Goal: Task Accomplishment & Management: Complete application form

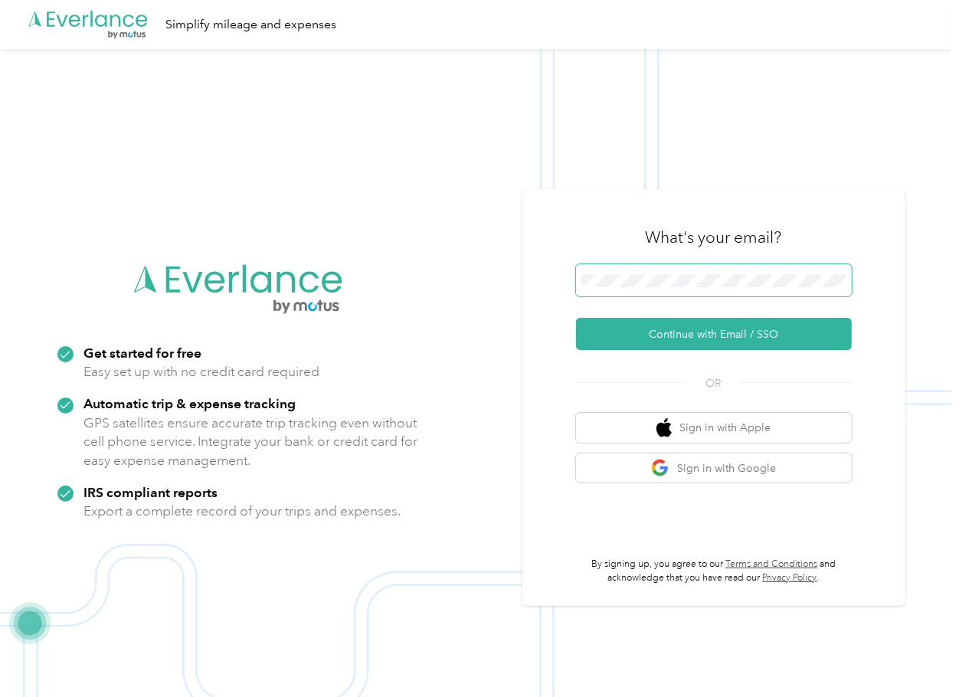
click at [659, 273] on span at bounding box center [714, 280] width 276 height 32
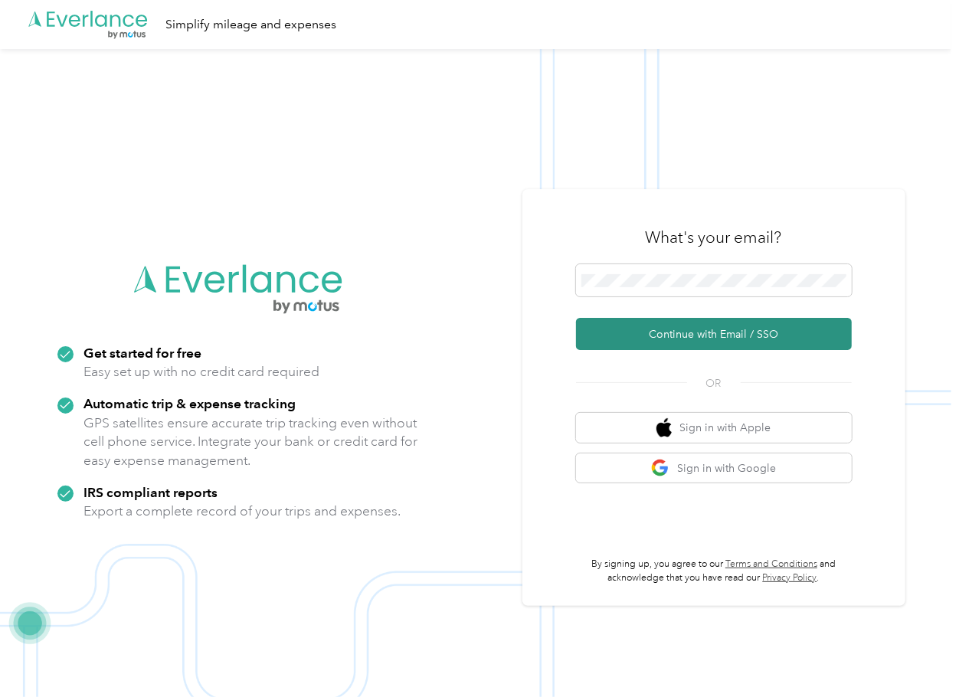
click at [623, 329] on button "Continue with Email / SSO" at bounding box center [714, 334] width 276 height 32
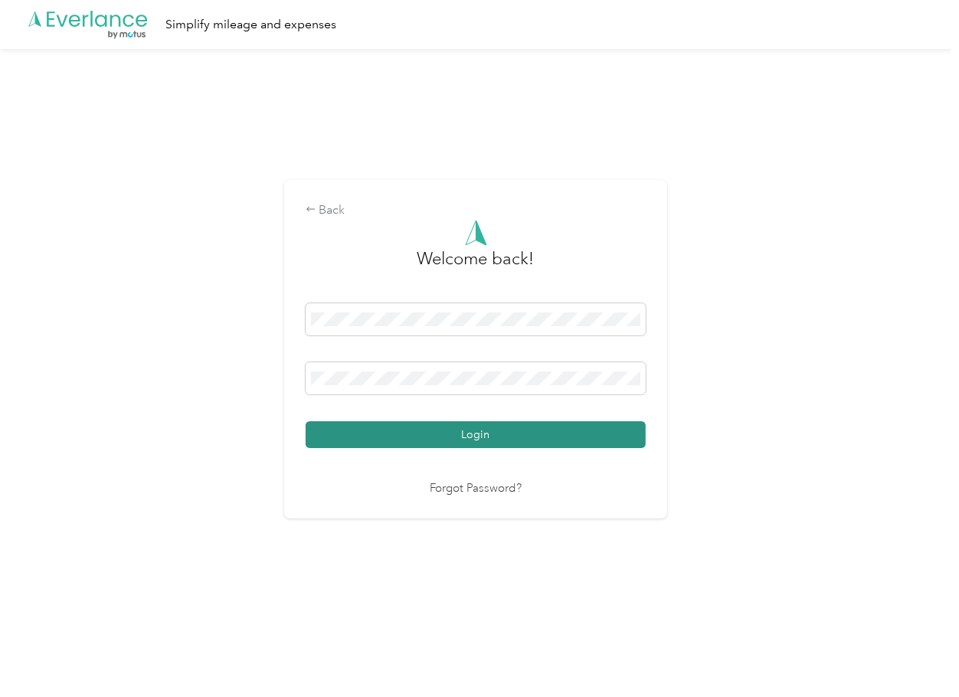
click at [345, 437] on button "Login" at bounding box center [476, 434] width 340 height 27
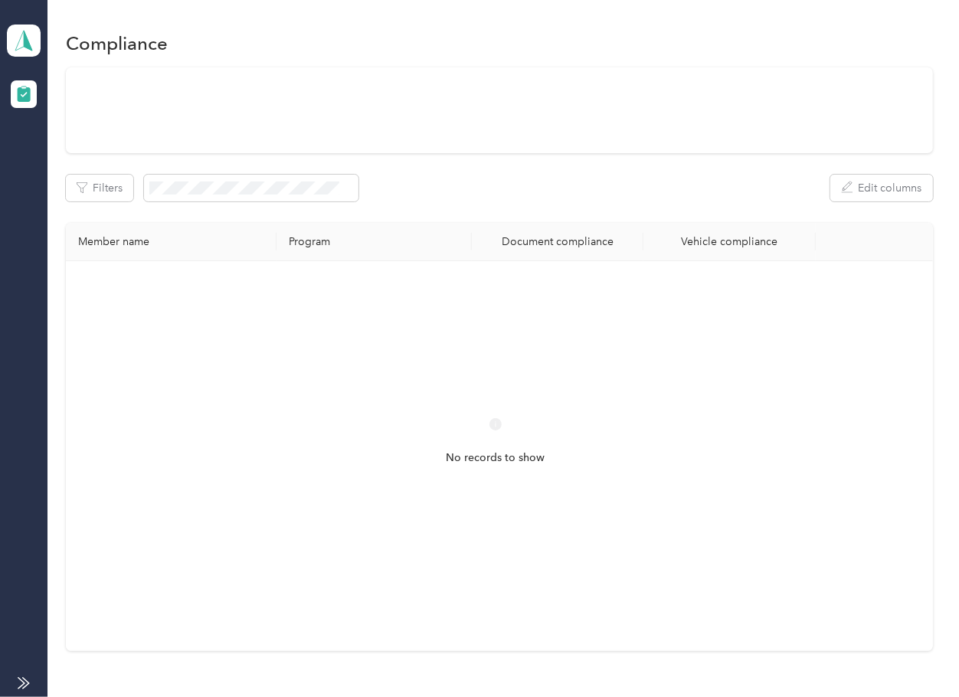
click at [566, 222] on div "Filters Edit columns Member name Program Document compliance Vehicle compliance…" at bounding box center [499, 359] width 866 height 584
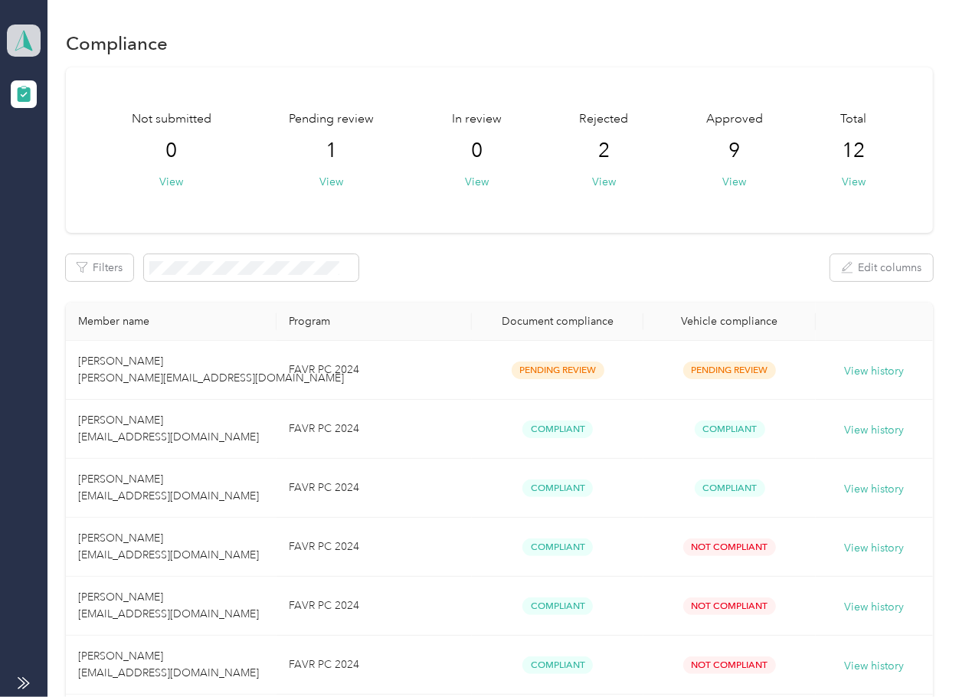
click at [27, 41] on polygon at bounding box center [28, 40] width 8 height 20
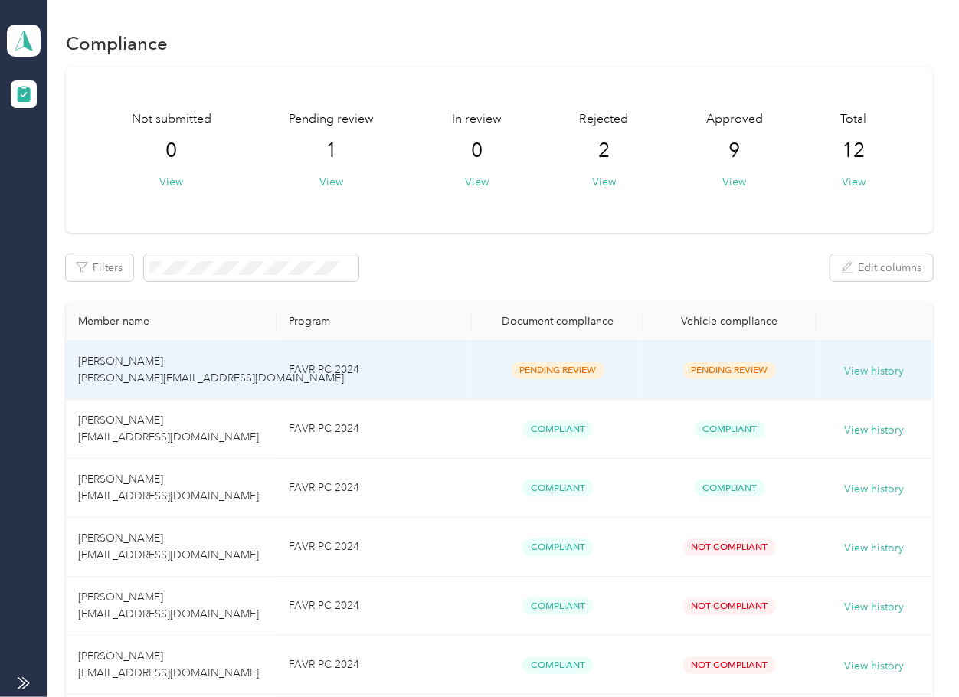
click at [445, 374] on td "FAVR PC 2024" at bounding box center [373, 370] width 195 height 59
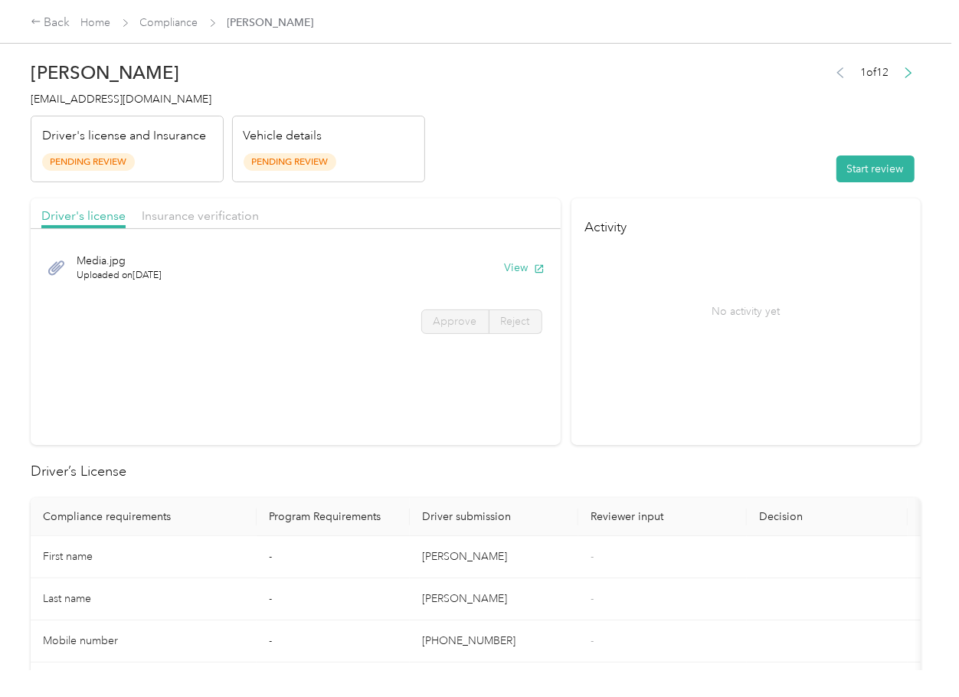
drag, startPoint x: 483, startPoint y: 456, endPoint x: 492, endPoint y: 406, distance: 51.4
click at [525, 260] on button "View" at bounding box center [525, 268] width 40 height 16
click at [492, 179] on header "[PERSON_NAME] [PERSON_NAME][EMAIL_ADDRESS][DOMAIN_NAME] Driver's license and In…" at bounding box center [476, 118] width 890 height 129
drag, startPoint x: 164, startPoint y: 200, endPoint x: 196, endPoint y: 219, distance: 37.4
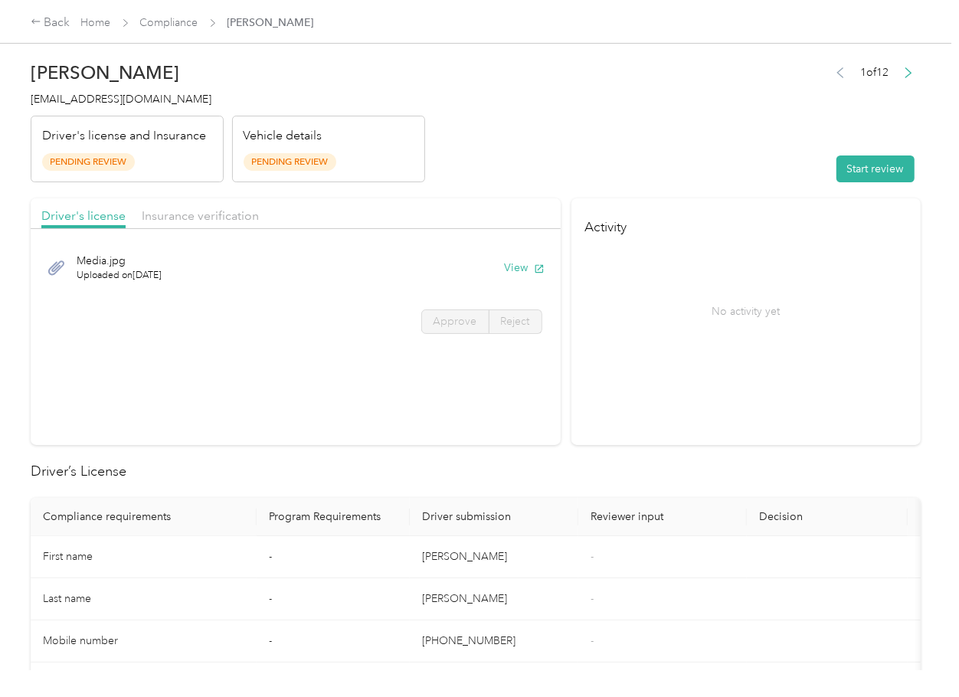
click at [162, 201] on div "Driver's license Insurance verification" at bounding box center [296, 213] width 530 height 31
click at [197, 219] on span "Insurance verification" at bounding box center [200, 215] width 117 height 15
click at [213, 215] on span "Insurance verification" at bounding box center [200, 215] width 117 height 15
click at [518, 269] on button "View" at bounding box center [525, 268] width 40 height 16
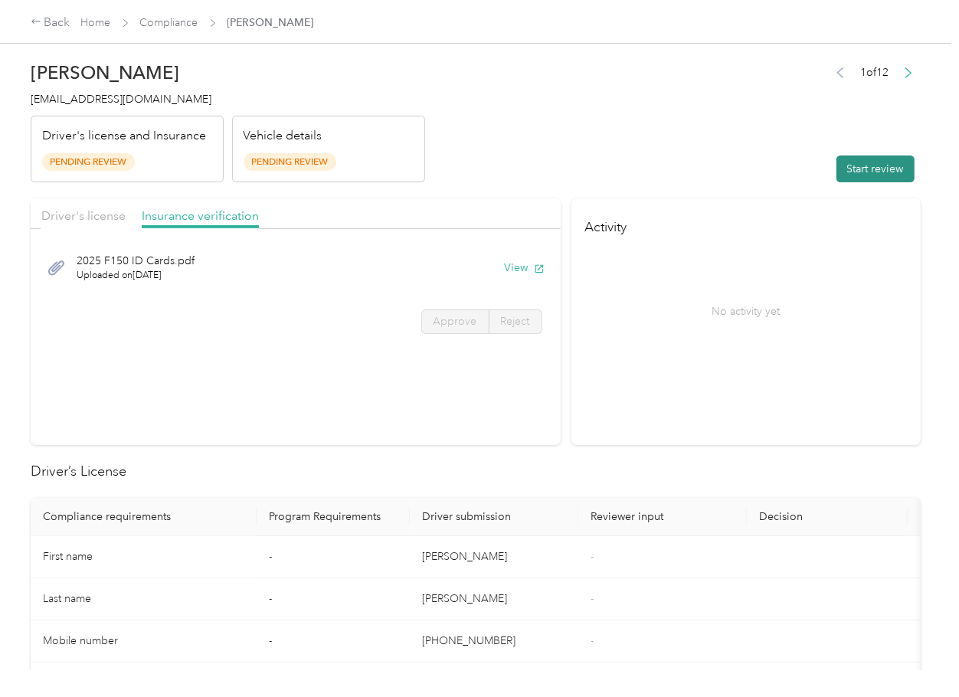
click at [836, 173] on button "Start review" at bounding box center [875, 168] width 78 height 27
click at [68, 217] on span "Driver's license" at bounding box center [83, 215] width 84 height 15
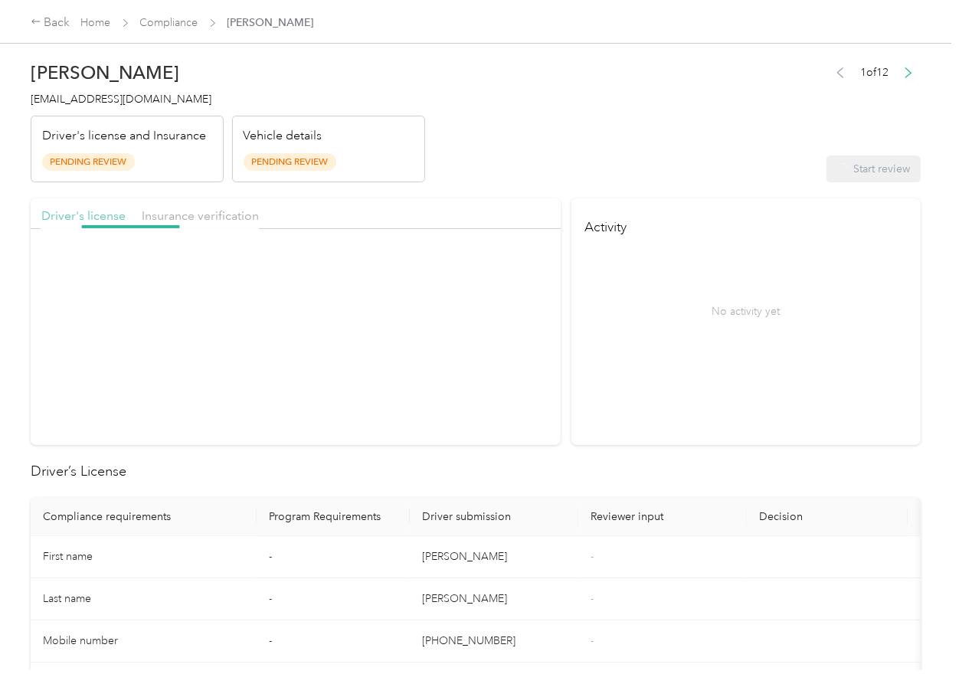
click at [95, 213] on span "Driver's license" at bounding box center [83, 215] width 84 height 15
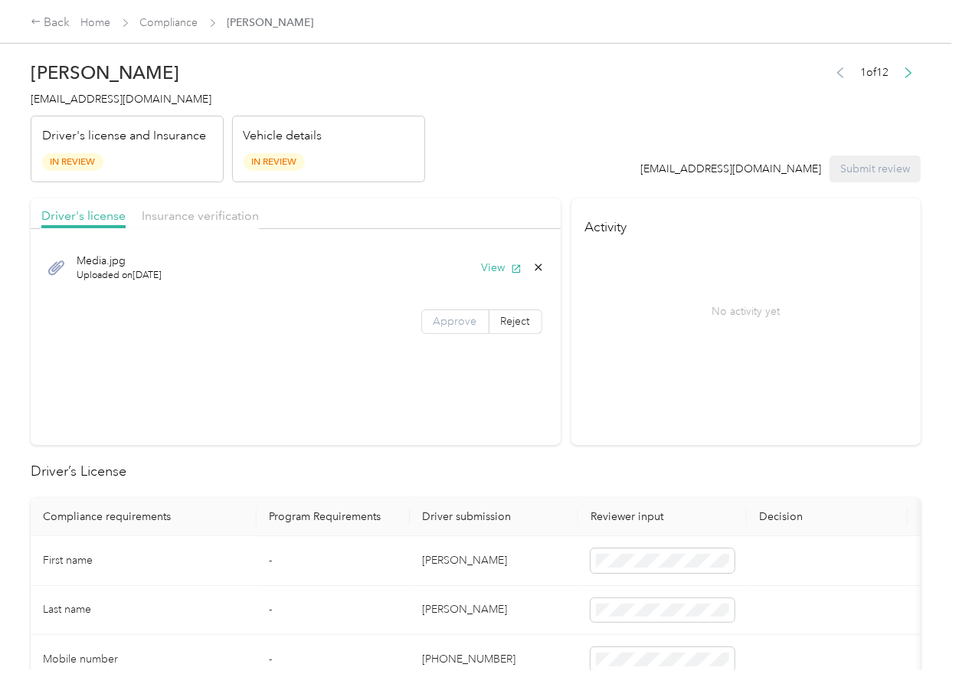
click at [433, 322] on span "Approve" at bounding box center [455, 321] width 44 height 13
click at [223, 212] on span "Insurance verification" at bounding box center [200, 215] width 117 height 15
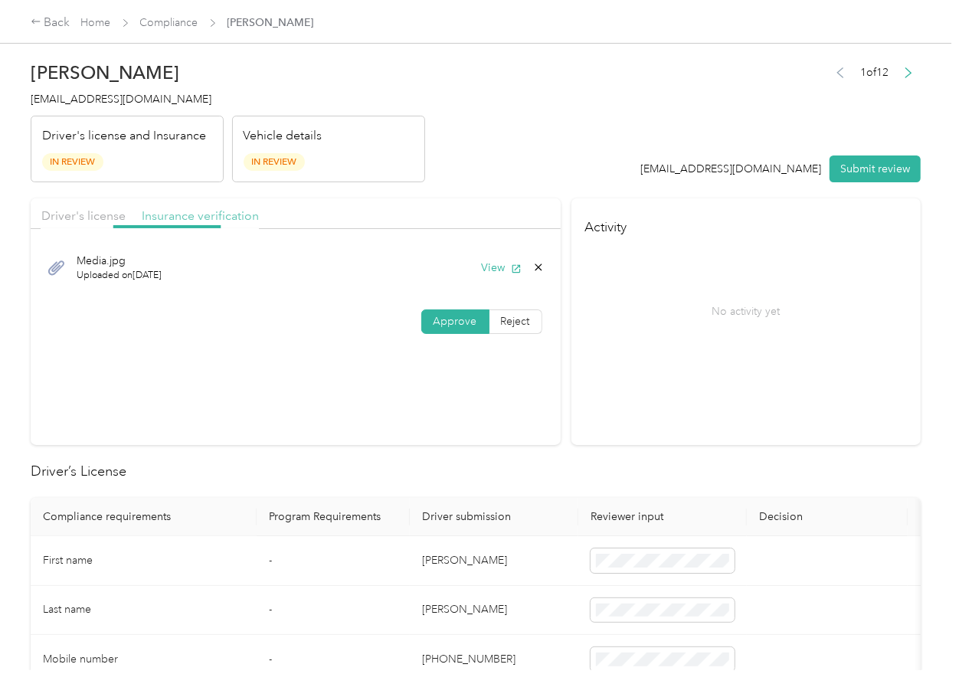
click at [214, 214] on span "Insurance verification" at bounding box center [200, 215] width 117 height 15
click at [451, 317] on span "Approve" at bounding box center [455, 321] width 44 height 13
click at [607, 377] on section "Activity No activity yet" at bounding box center [745, 321] width 349 height 247
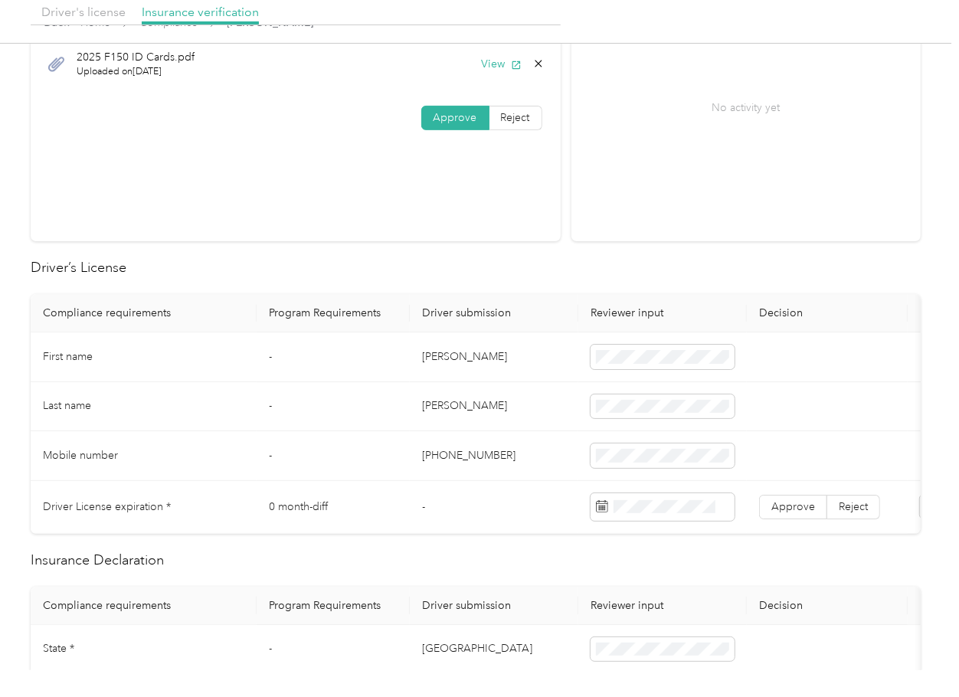
click at [441, 347] on td "[PERSON_NAME]" at bounding box center [494, 357] width 168 height 50
copy td "[PERSON_NAME]"
click at [353, 367] on td "-" at bounding box center [333, 357] width 153 height 50
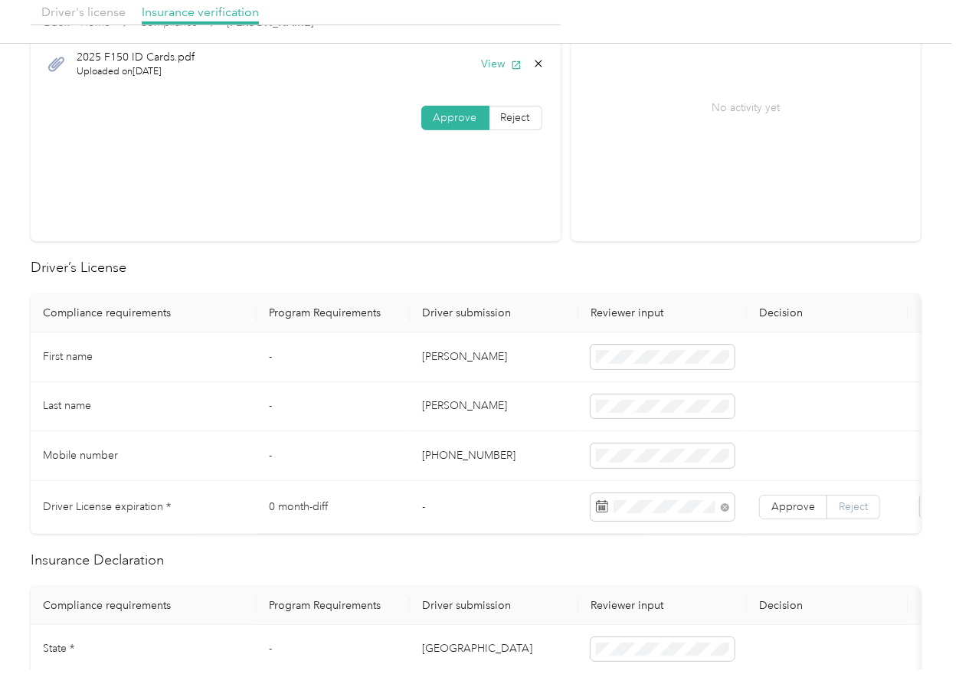
click at [829, 511] on label "Reject" at bounding box center [853, 507] width 53 height 25
click at [815, 511] on label "Approve" at bounding box center [793, 507] width 68 height 25
click at [815, 511] on span at bounding box center [793, 506] width 67 height 23
click at [599, 603] on th "Reviewer input" at bounding box center [662, 606] width 168 height 38
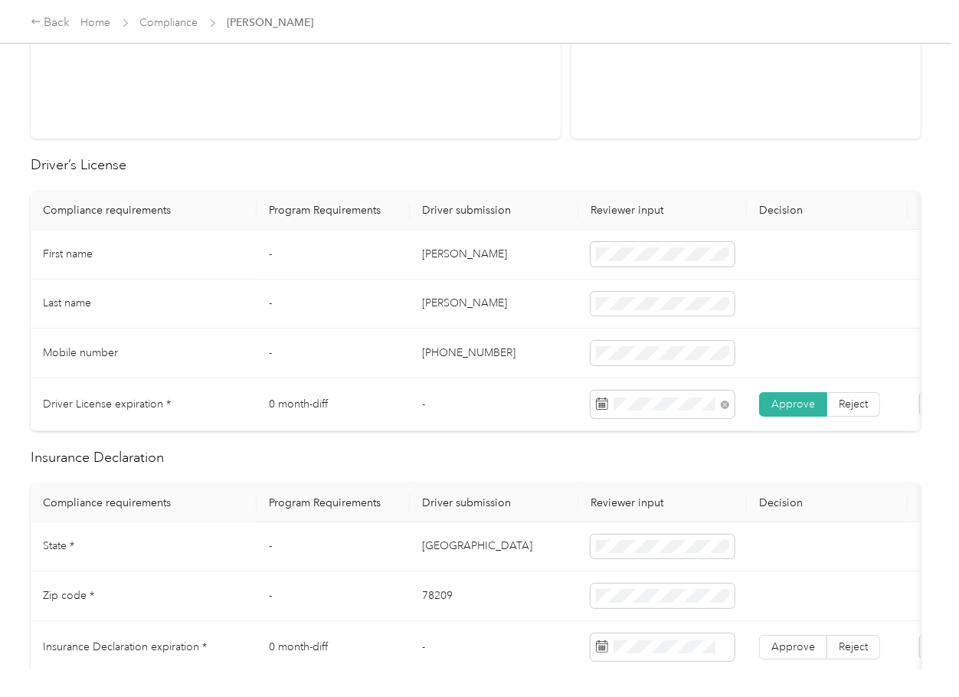
scroll to position [510, 0]
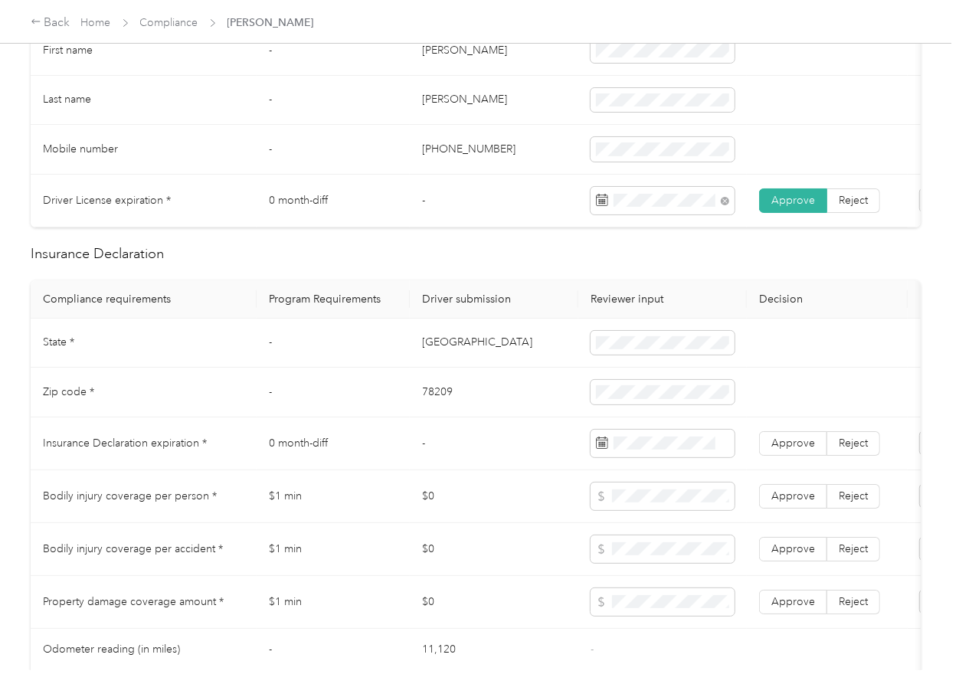
click at [426, 357] on td "[GEOGRAPHIC_DATA]" at bounding box center [494, 344] width 168 height 50
copy td "[GEOGRAPHIC_DATA]"
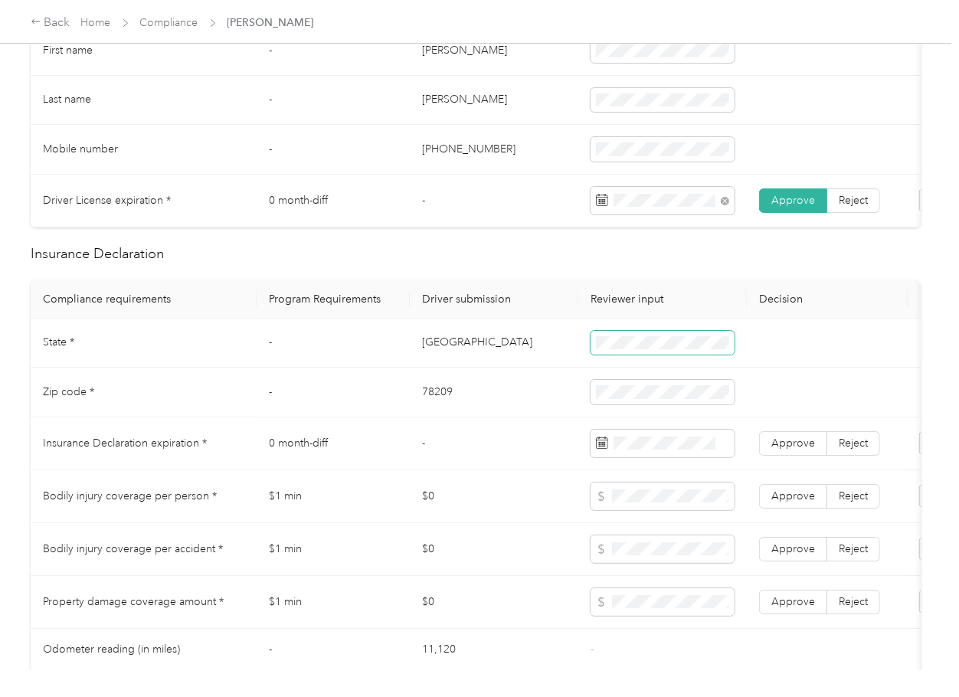
click at [632, 355] on span at bounding box center [662, 343] width 144 height 25
click at [431, 404] on td "78209" at bounding box center [494, 393] width 168 height 50
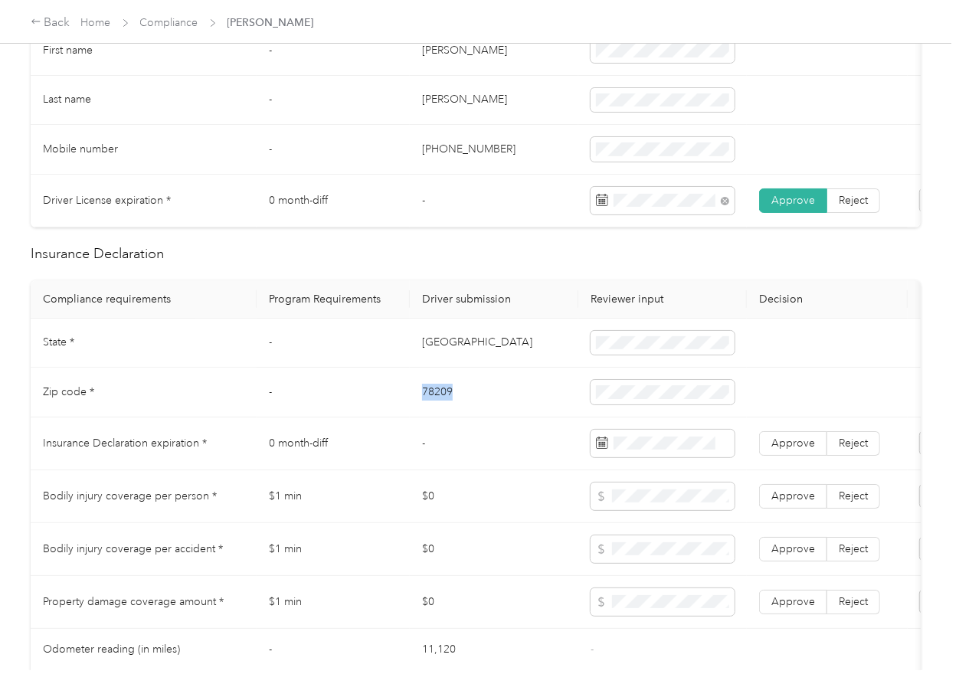
copy td "78209"
click at [501, 469] on td "-" at bounding box center [494, 443] width 168 height 53
click at [652, 457] on span at bounding box center [662, 444] width 144 height 28
click at [469, 393] on td "78209" at bounding box center [494, 393] width 168 height 50
click at [784, 450] on span "Approve" at bounding box center [793, 443] width 44 height 13
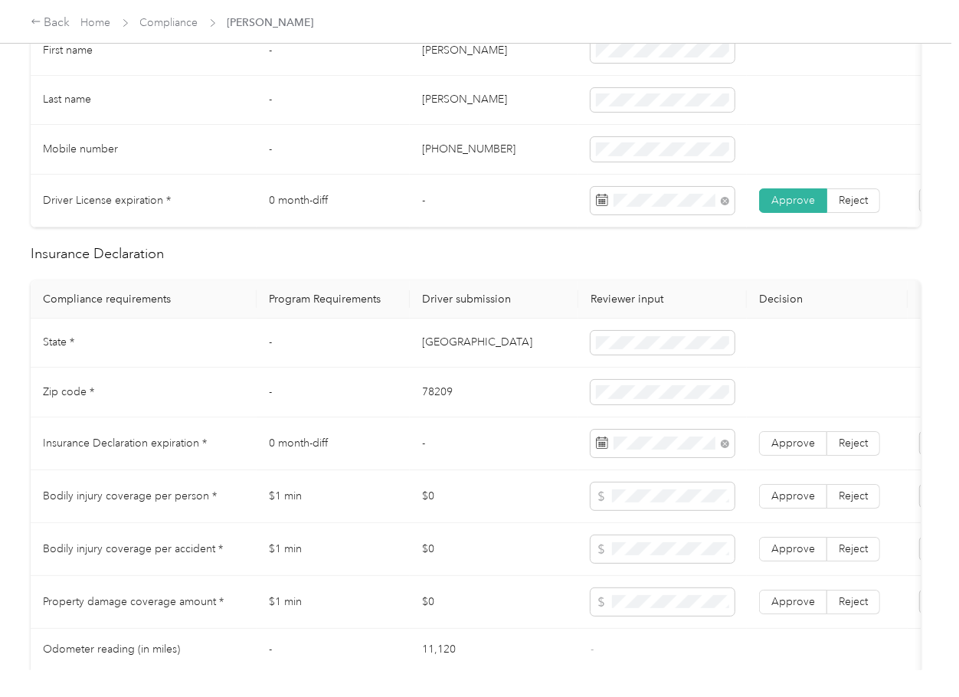
click at [447, 417] on td "78209" at bounding box center [494, 393] width 168 height 50
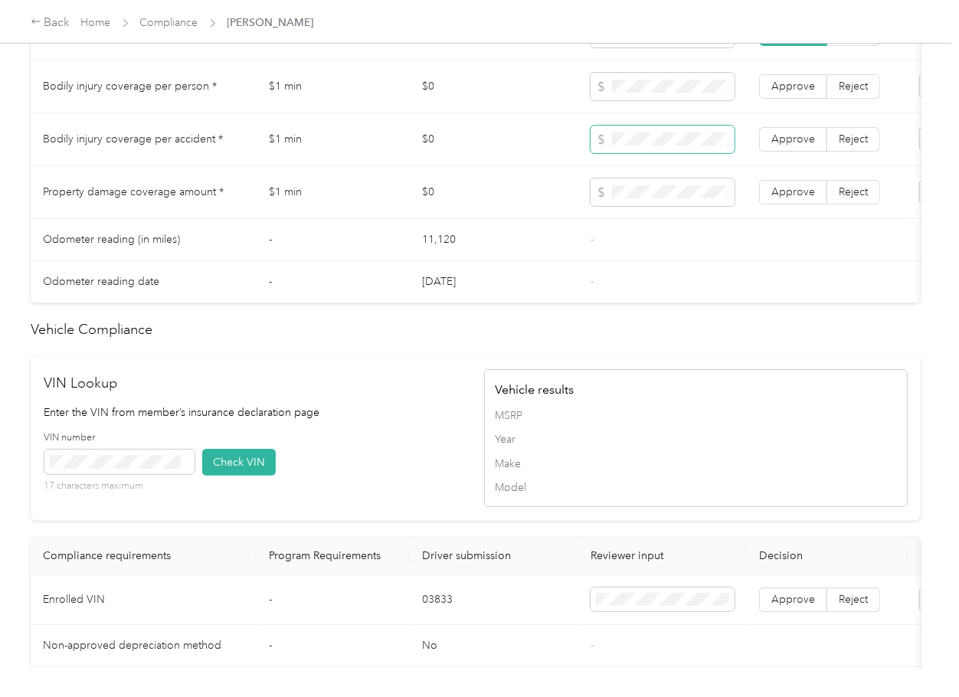
scroll to position [919, 0]
click at [652, 154] on span at bounding box center [662, 140] width 144 height 28
click at [804, 93] on span "Approve" at bounding box center [793, 86] width 44 height 13
click at [787, 146] on label "Approve" at bounding box center [793, 140] width 68 height 25
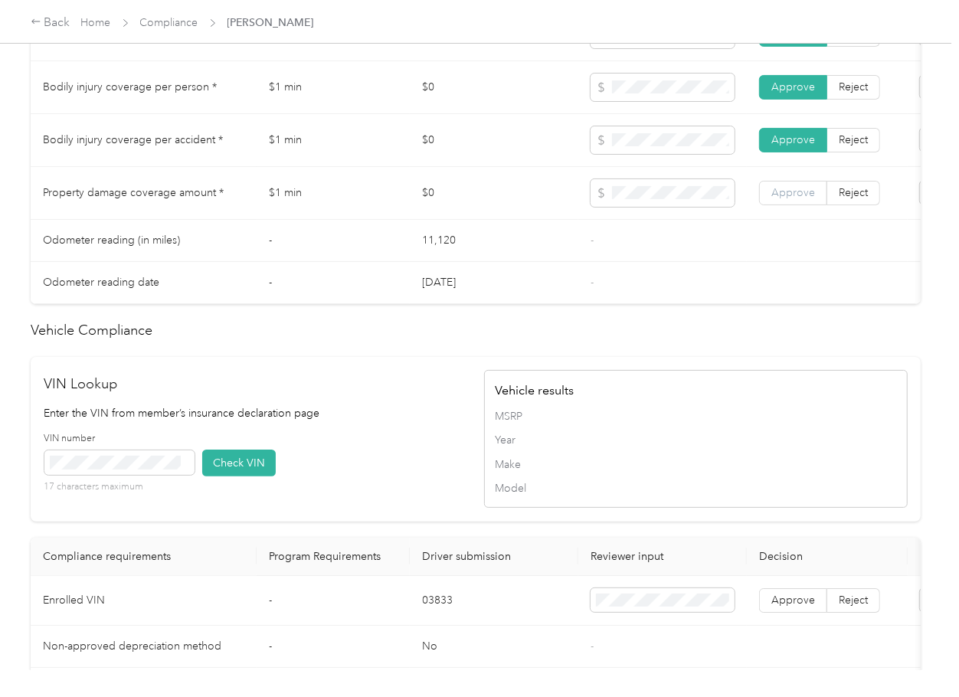
click at [801, 199] on span "Approve" at bounding box center [793, 192] width 44 height 13
click at [659, 257] on td "-" at bounding box center [662, 241] width 168 height 42
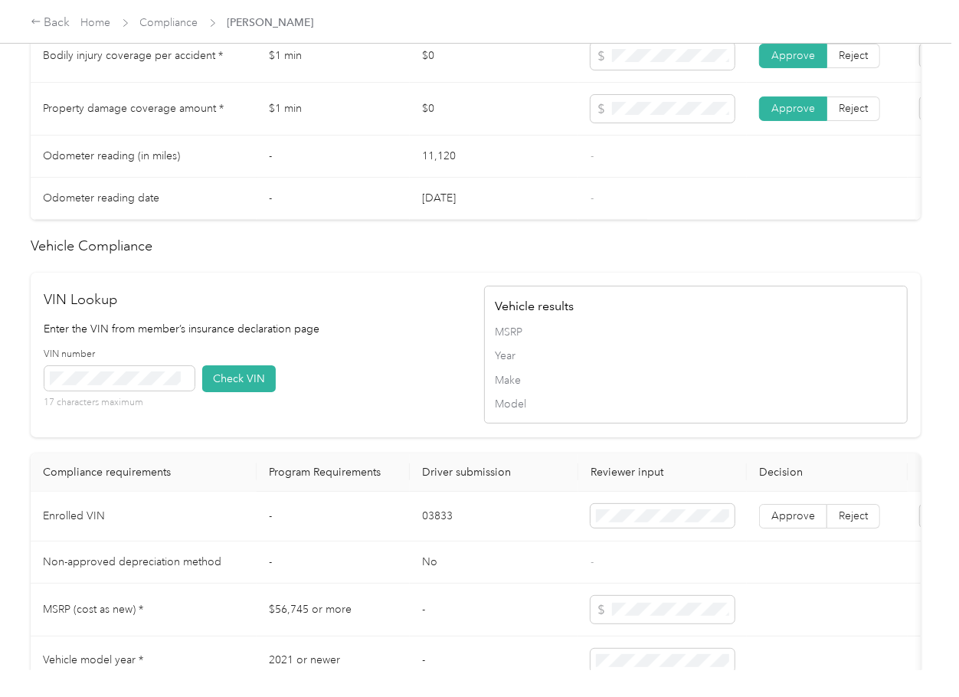
scroll to position [1123, 0]
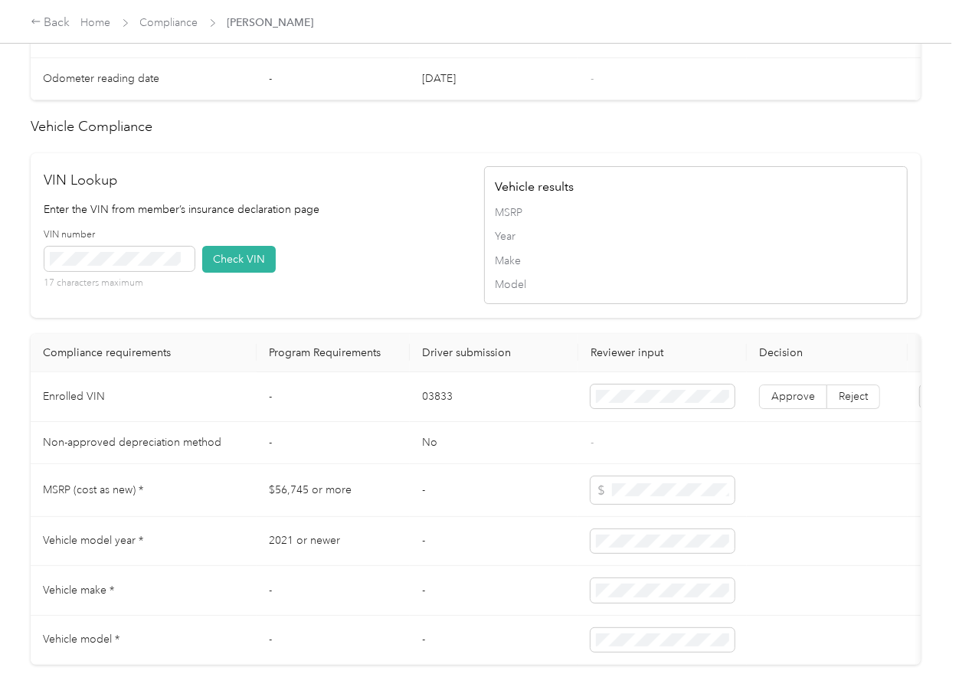
click at [437, 422] on td "03833" at bounding box center [494, 397] width 168 height 50
copy td "03833"
drag, startPoint x: 414, startPoint y: 190, endPoint x: 319, endPoint y: 236, distance: 105.5
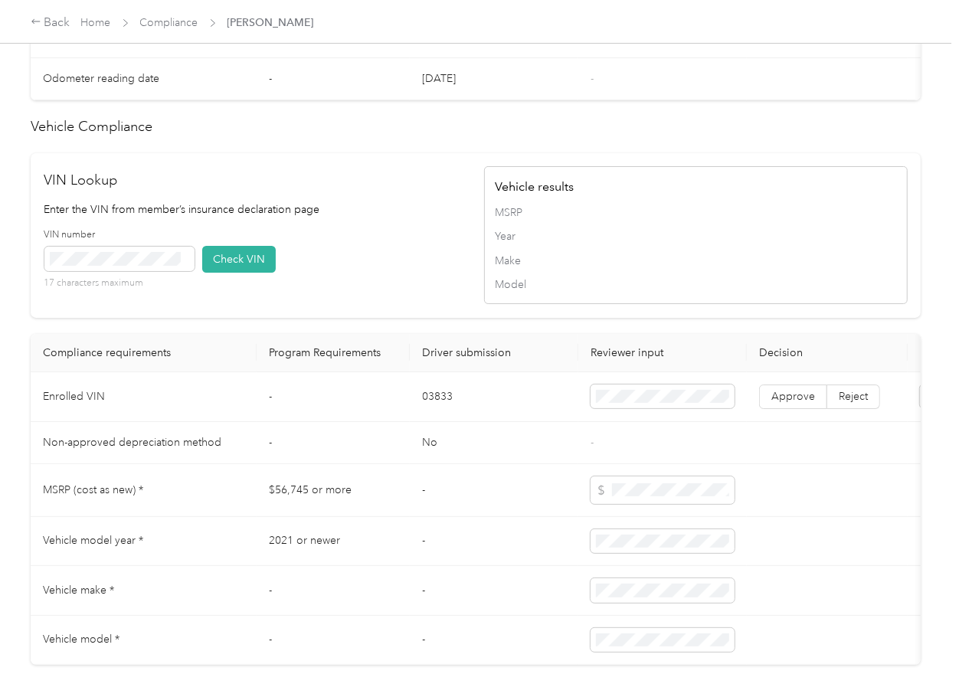
click at [413, 189] on div "VIN Lookup Enter the VIN from member’s insurance declaration page VIN number 17…" at bounding box center [476, 235] width 890 height 165
click at [240, 273] on button "Check VIN" at bounding box center [239, 259] width 74 height 27
click at [789, 403] on span "Approve" at bounding box center [793, 396] width 44 height 13
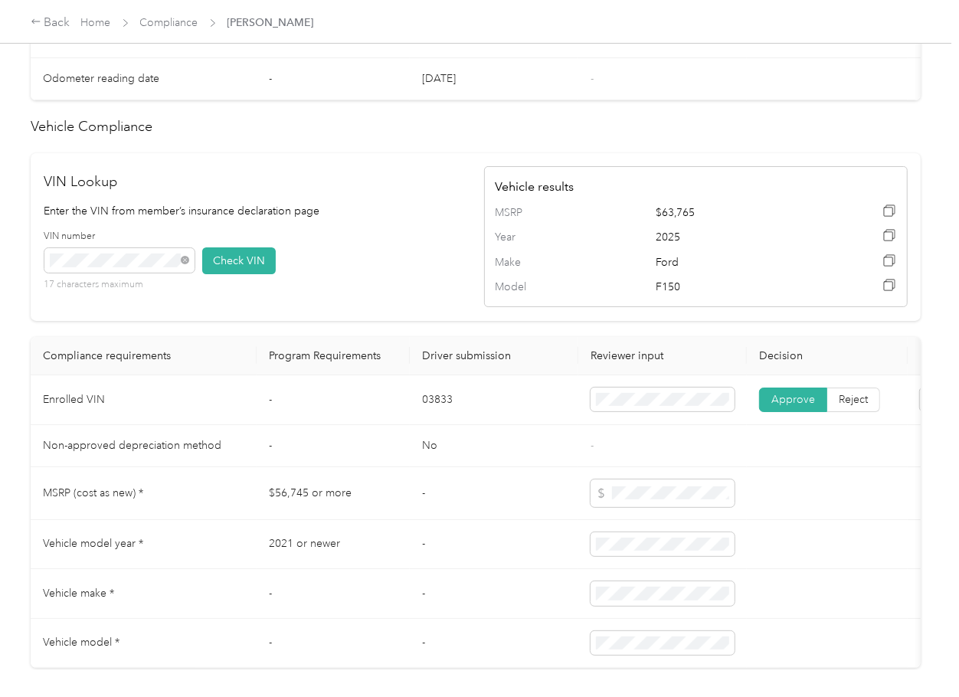
click at [509, 363] on div "Driver’s License Compliance requirements Program Requirements Driver submission…" at bounding box center [476, 2] width 890 height 1329
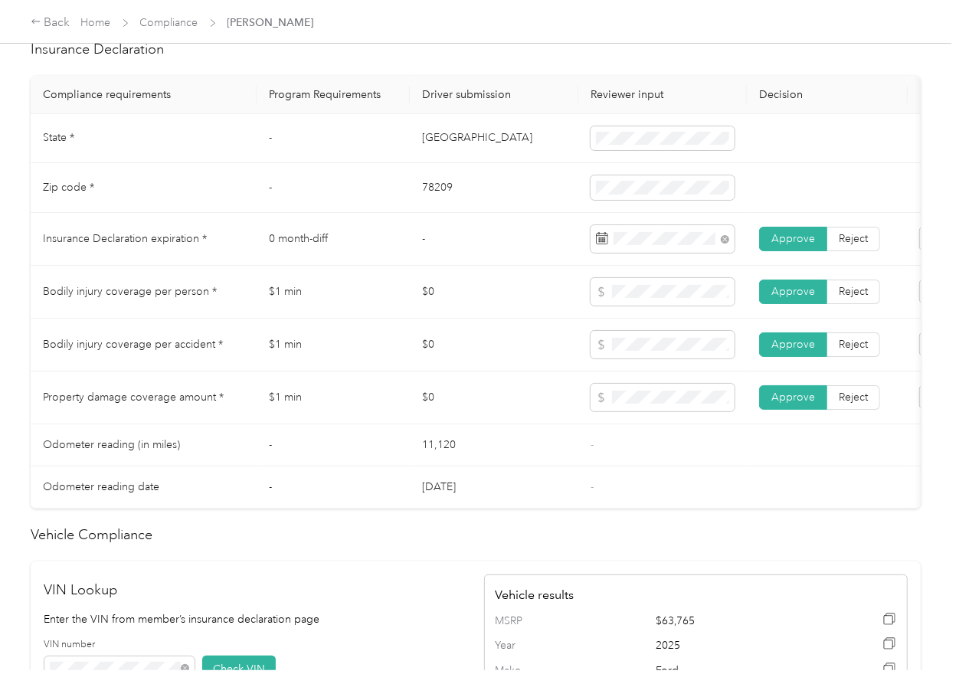
click at [532, 355] on td "$0" at bounding box center [494, 345] width 168 height 53
click at [362, 340] on td "$1 min" at bounding box center [333, 345] width 153 height 53
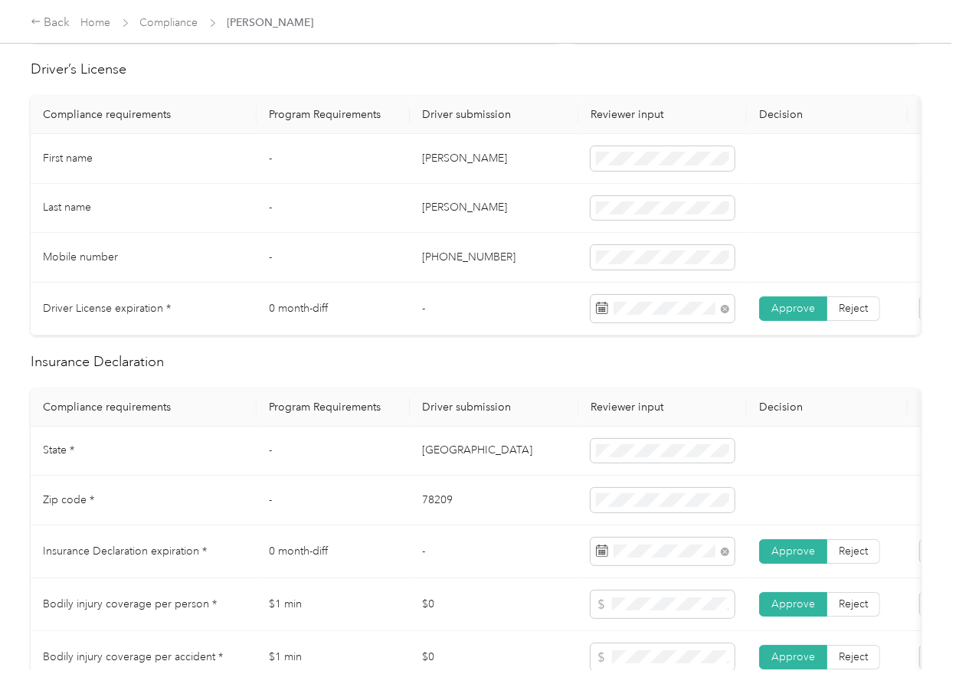
scroll to position [0, 0]
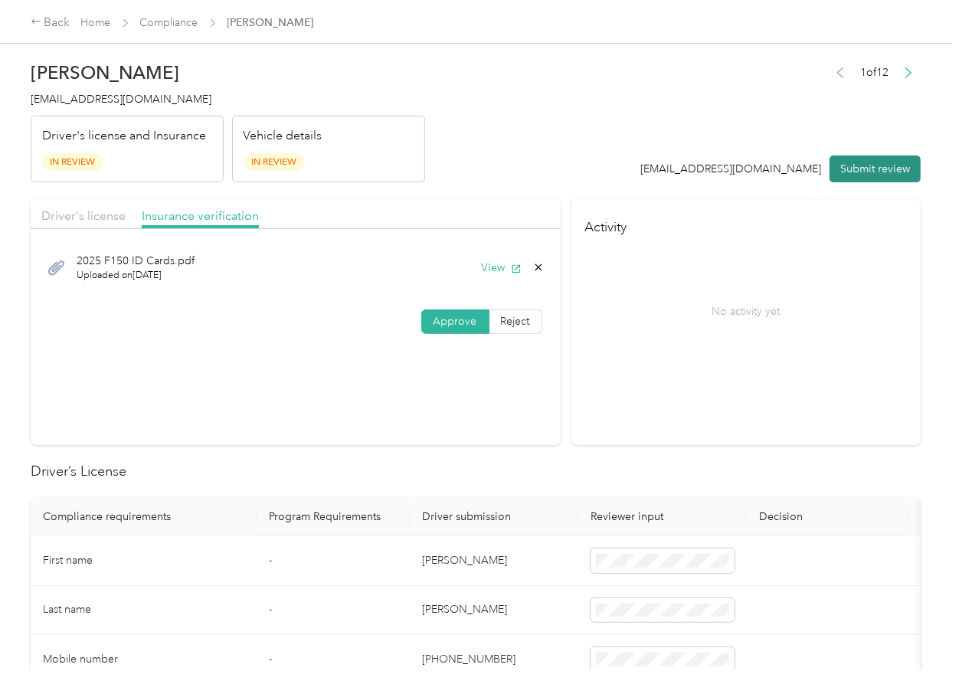
click at [863, 165] on button "Submit review" at bounding box center [874, 168] width 91 height 27
click at [51, 96] on span "[EMAIL_ADDRESS][DOMAIN_NAME]" at bounding box center [121, 99] width 181 height 13
copy span "[EMAIL_ADDRESS][DOMAIN_NAME]"
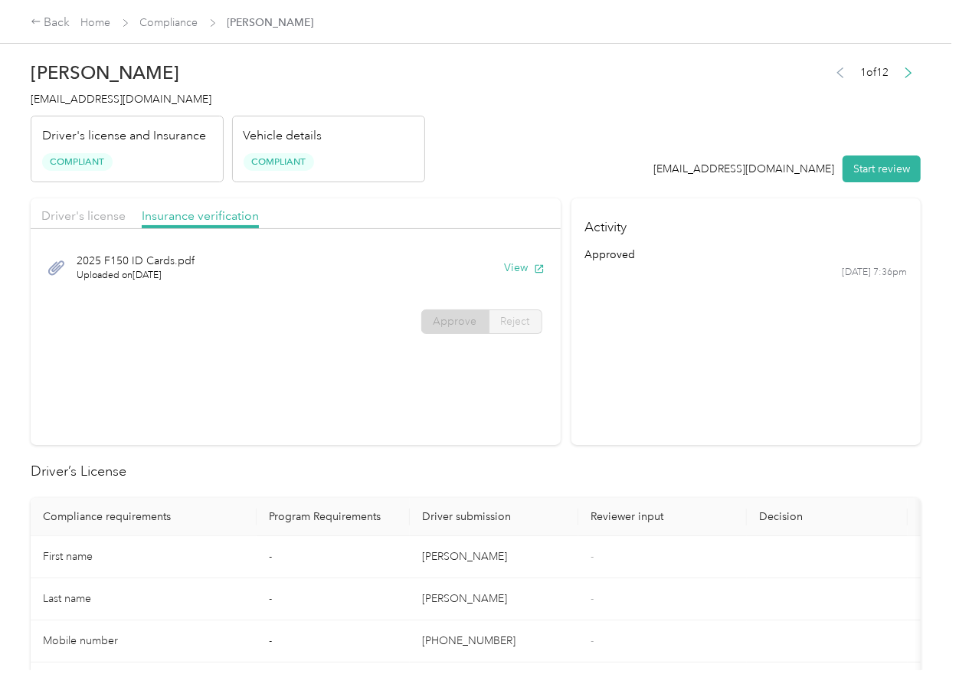
click at [701, 420] on section "Activity approved [DATE] 7:36pm" at bounding box center [745, 321] width 349 height 247
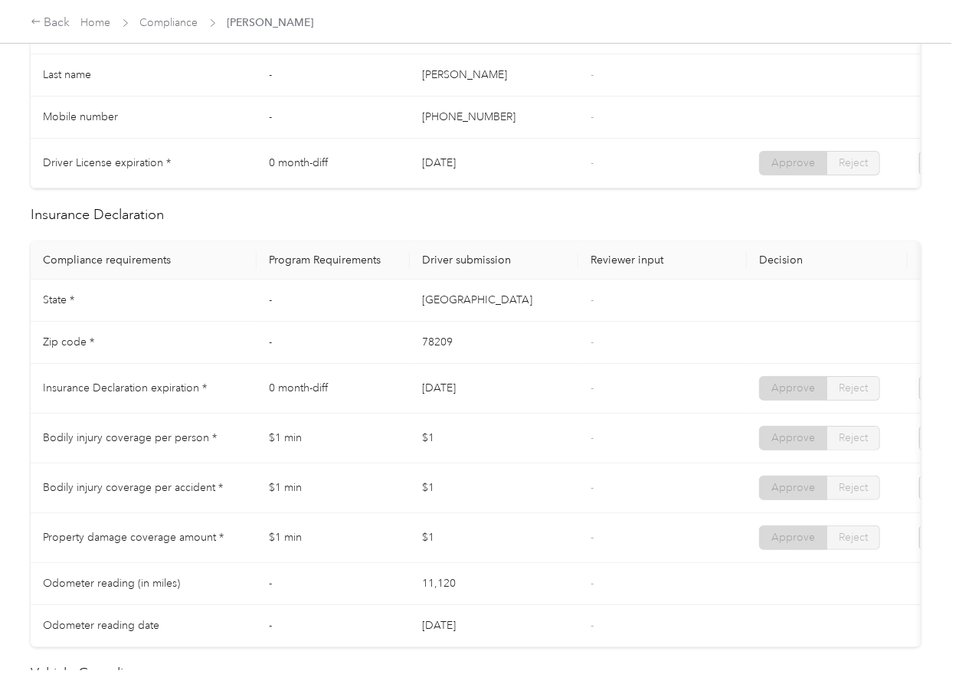
scroll to position [613, 0]
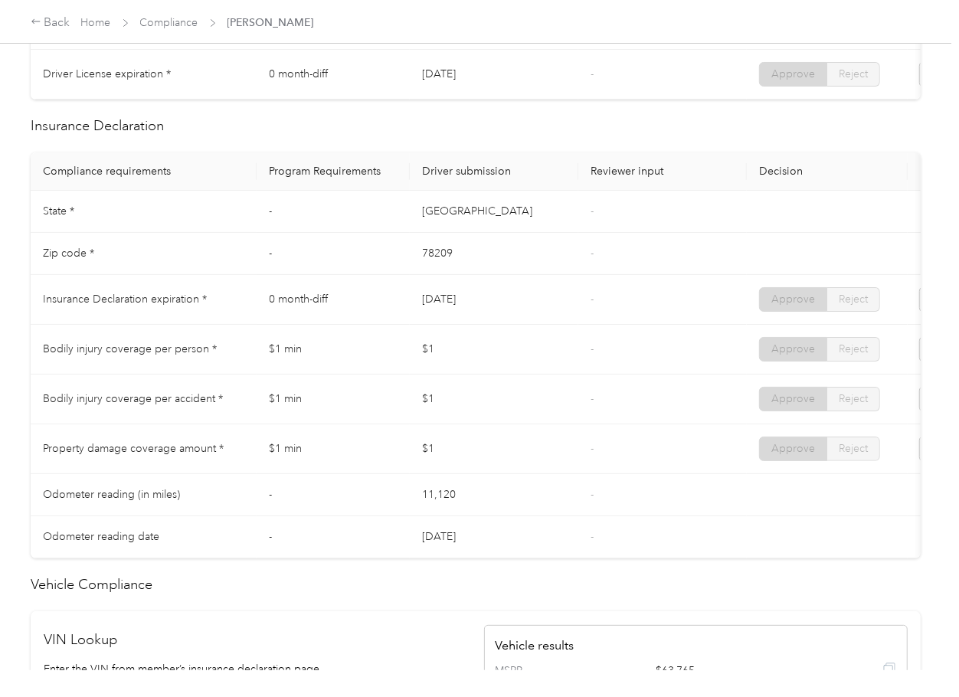
drag, startPoint x: 432, startPoint y: 320, endPoint x: 507, endPoint y: 319, distance: 75.1
click at [506, 319] on td "[DATE]" at bounding box center [494, 300] width 168 height 50
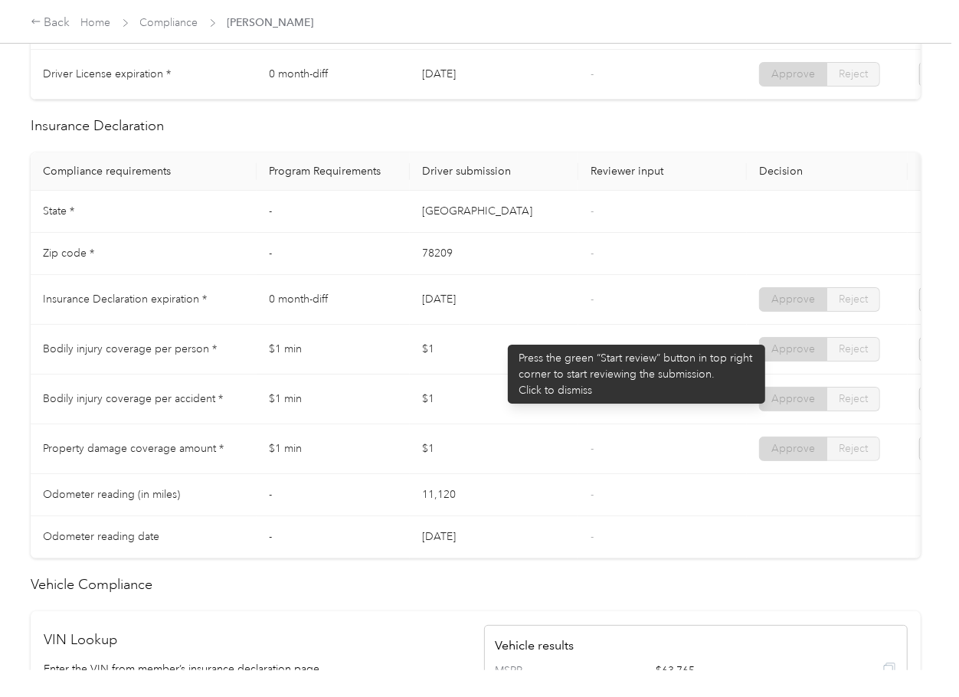
click at [499, 338] on td "$1" at bounding box center [494, 350] width 168 height 50
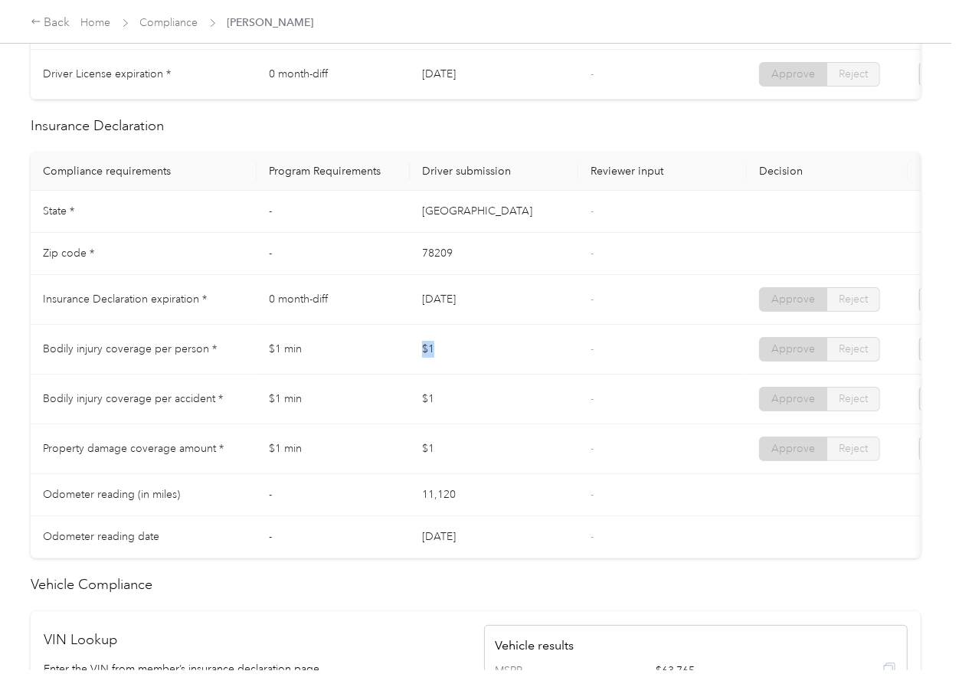
drag, startPoint x: 424, startPoint y: 357, endPoint x: 430, endPoint y: 387, distance: 30.7
click at [471, 363] on td "$1" at bounding box center [494, 350] width 168 height 50
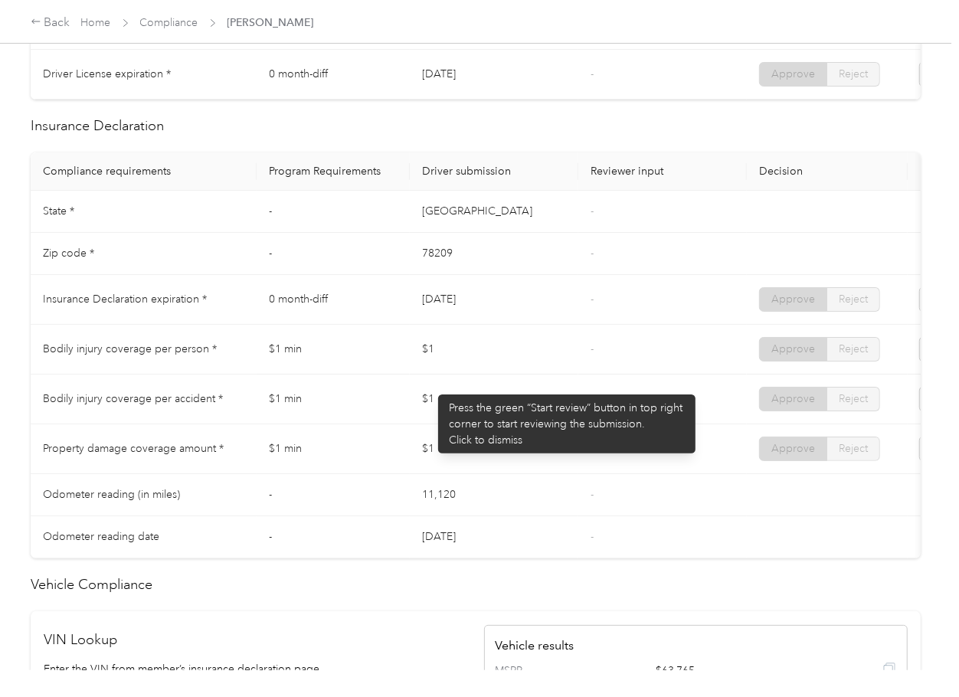
click at [470, 413] on tr "Bodily injury coverage per accident * $1 min $1 - Approve Reject" at bounding box center [571, 399] width 1080 height 50
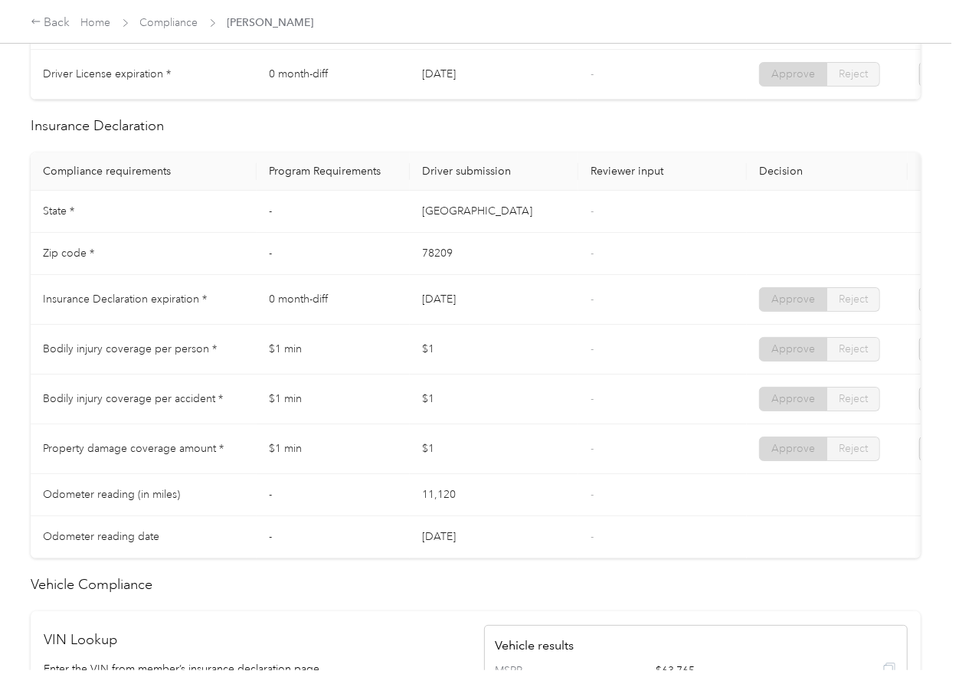
drag, startPoint x: 383, startPoint y: 471, endPoint x: 529, endPoint y: 538, distance: 161.1
click at [461, 474] on tr "Property damage coverage amount * $1 min $1 - Approve Reject" at bounding box center [571, 449] width 1080 height 50
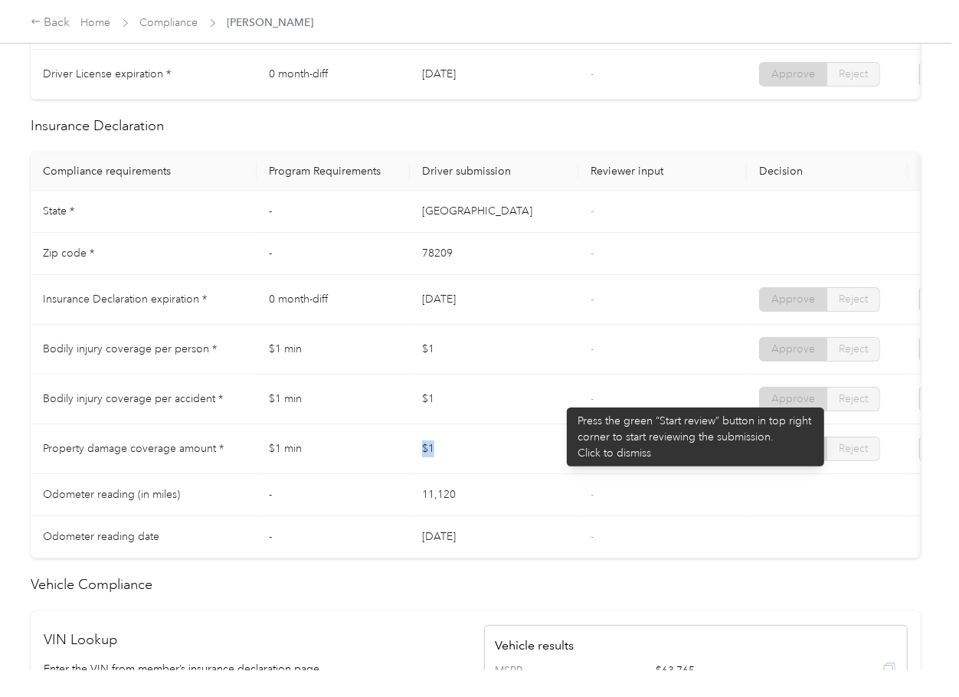
click at [471, 474] on td "$1" at bounding box center [494, 449] width 168 height 50
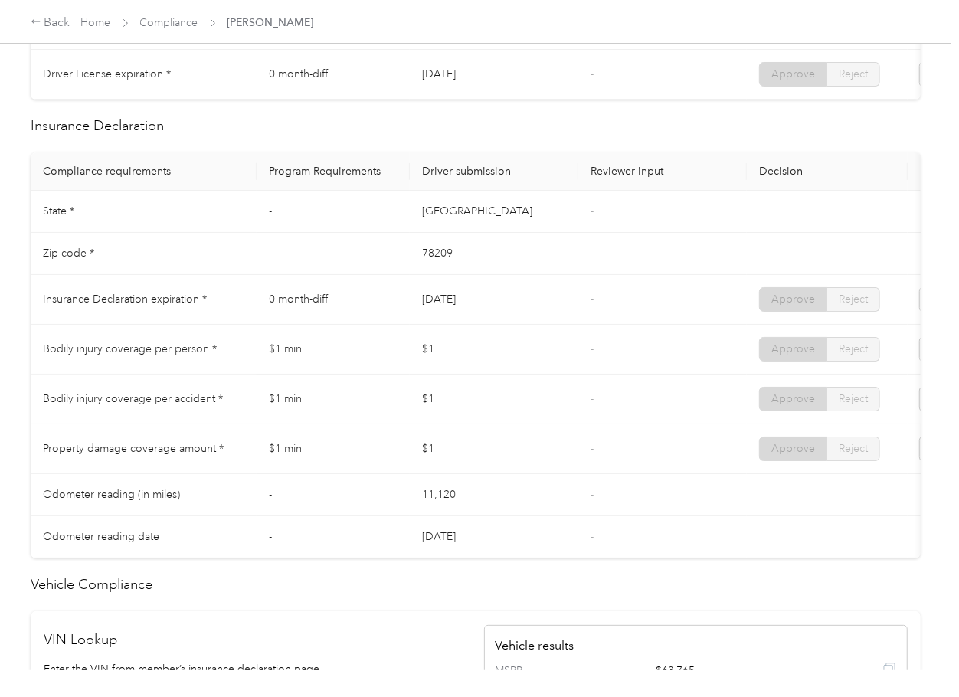
click at [500, 390] on td "$1" at bounding box center [494, 399] width 168 height 50
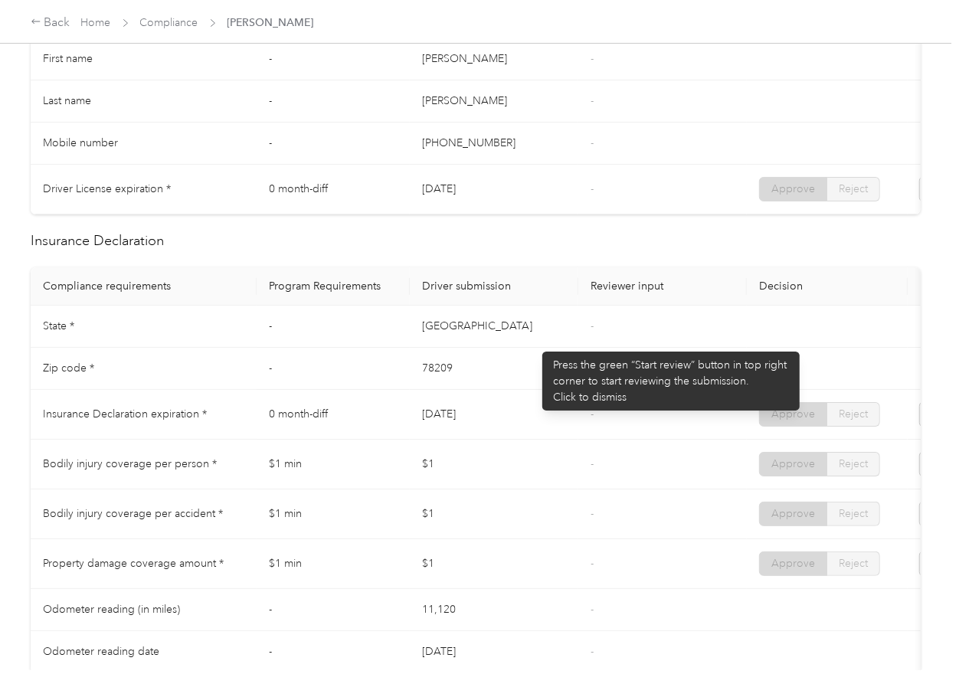
scroll to position [0, 0]
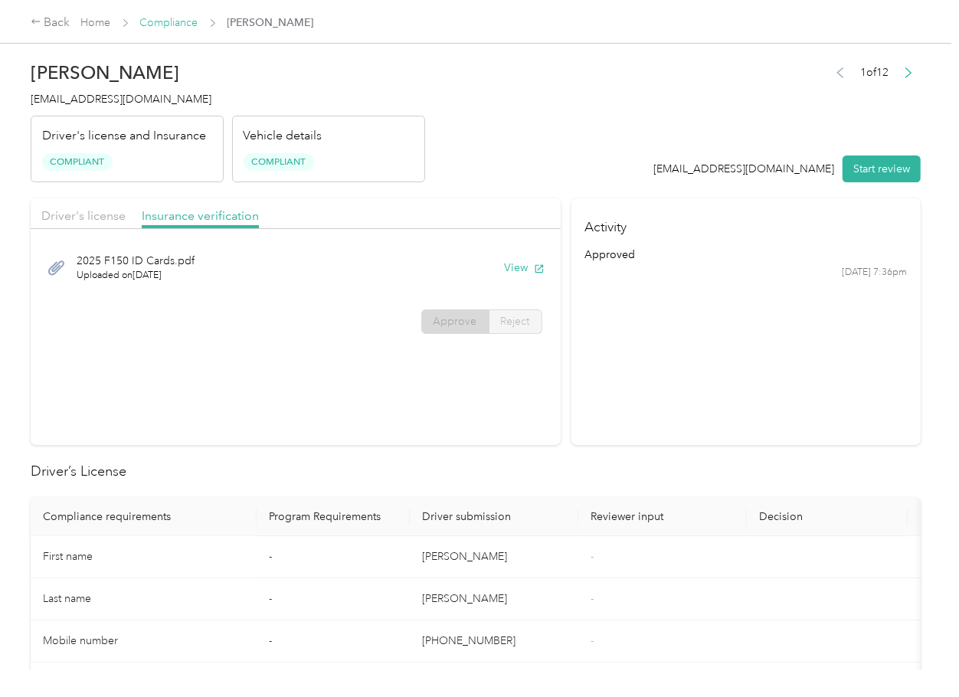
click at [159, 23] on link "Compliance" at bounding box center [169, 22] width 58 height 13
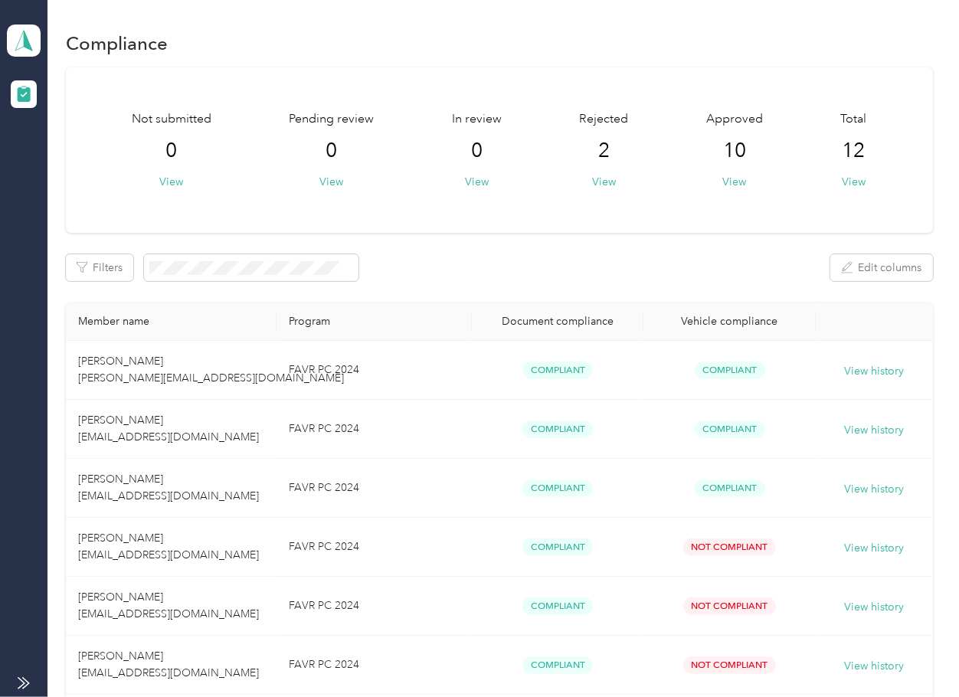
click at [629, 247] on div "Not submitted 0 View Pending review 0 View In review 0 View Rejected 2 View App…" at bounding box center [499, 582] width 866 height 1031
click at [25, 36] on polygon at bounding box center [28, 40] width 8 height 20
click at [58, 164] on div "Log out" at bounding box center [49, 160] width 59 height 16
